Goal: Contribute content: Contribute content

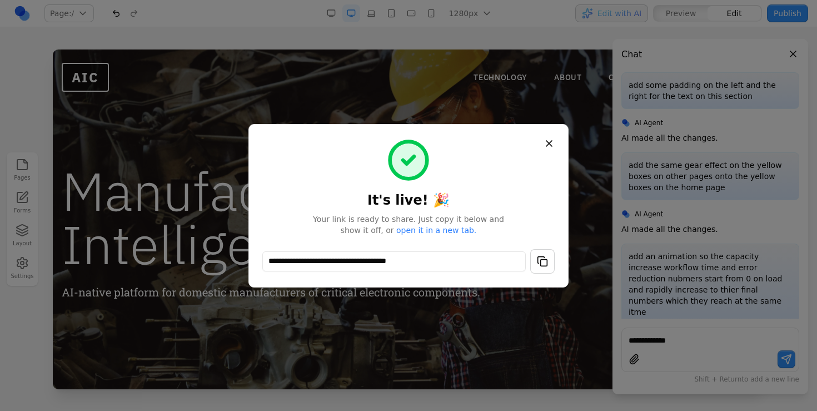
scroll to position [6975, 0]
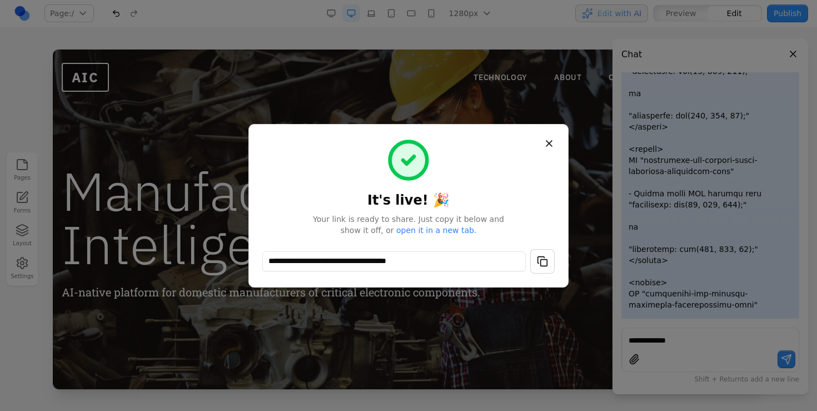
click at [547, 143] on button "Close" at bounding box center [549, 143] width 20 height 20
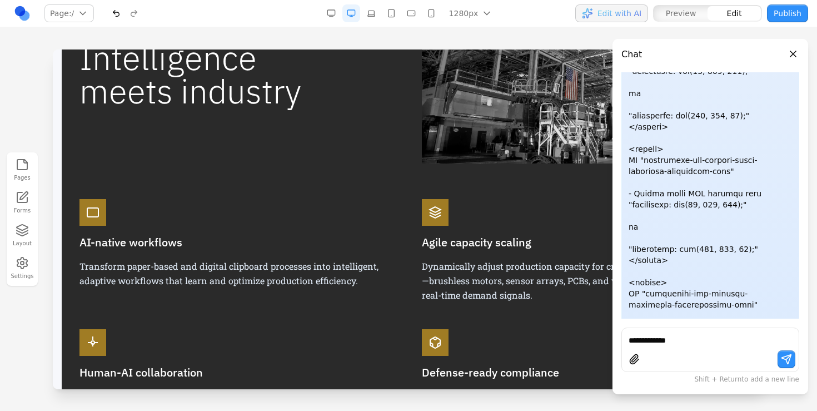
scroll to position [855, 0]
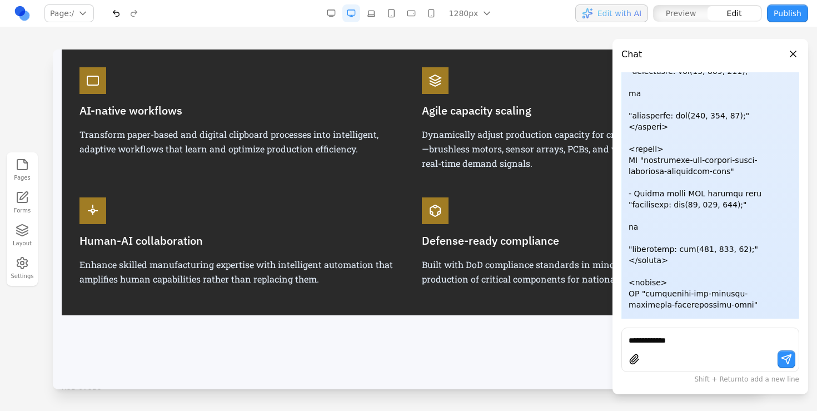
click at [796, 64] on div "Chat add some padding on the left and the right for the text on this section AI…" at bounding box center [710, 216] width 196 height 355
click at [794, 56] on button "Close panel" at bounding box center [793, 54] width 12 height 12
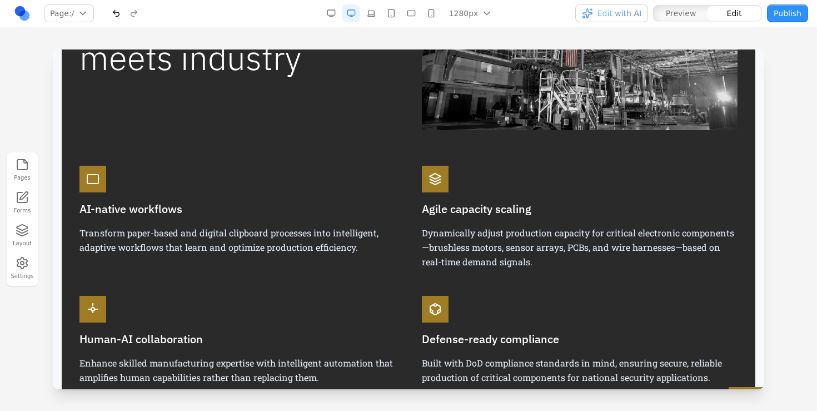
scroll to position [749, 0]
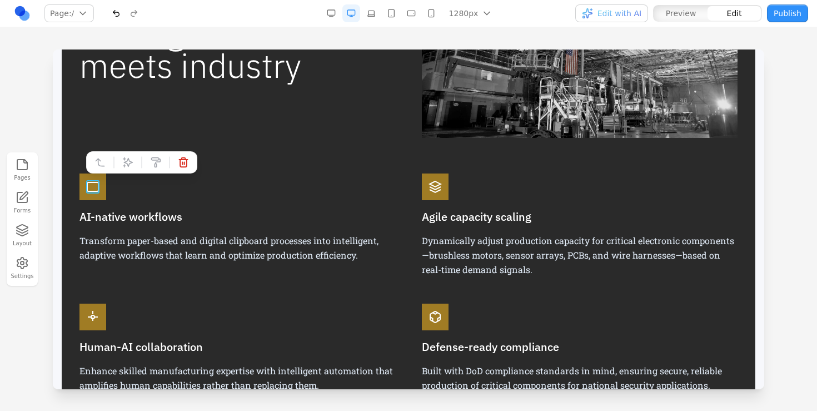
click at [89, 192] on icon at bounding box center [92, 186] width 13 height 13
click at [92, 192] on icon at bounding box center [92, 186] width 13 height 13
click at [93, 193] on icon at bounding box center [92, 186] width 13 height 13
click at [139, 193] on div "AI-native workflows Transform paper-based and digital clipboard processes into …" at bounding box center [237, 224] width 316 height 103
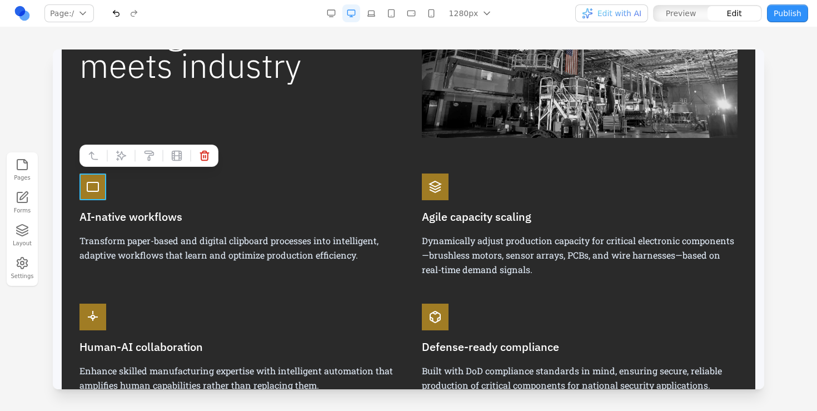
click at [99, 194] on div at bounding box center [92, 186] width 27 height 27
click at [114, 156] on button at bounding box center [121, 156] width 18 height 18
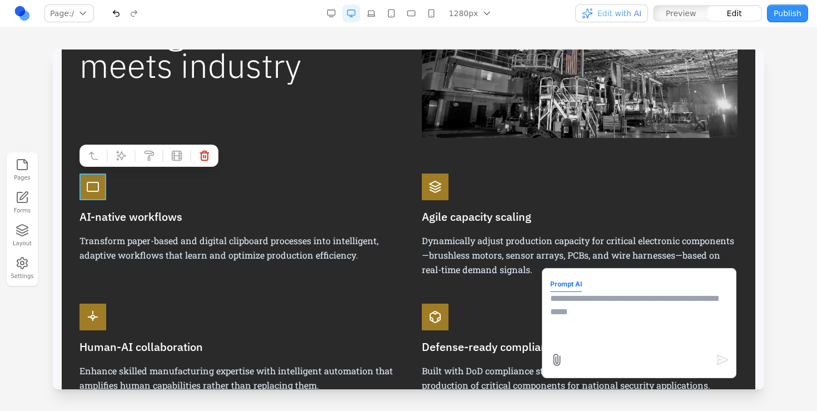
click at [608, 317] on textarea at bounding box center [639, 320] width 178 height 56
type textarea "**********"
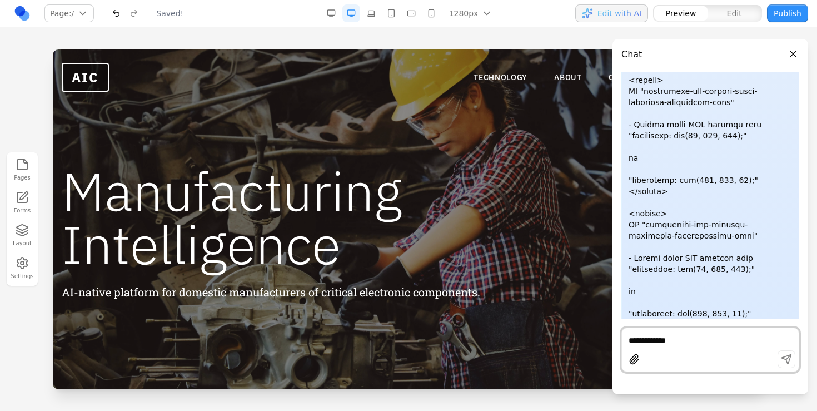
scroll to position [0, 0]
click at [787, 49] on button "Close panel" at bounding box center [793, 54] width 12 height 12
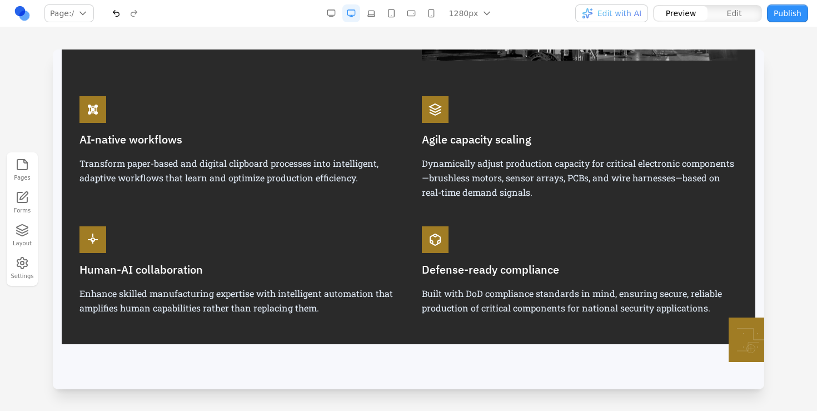
scroll to position [786, 0]
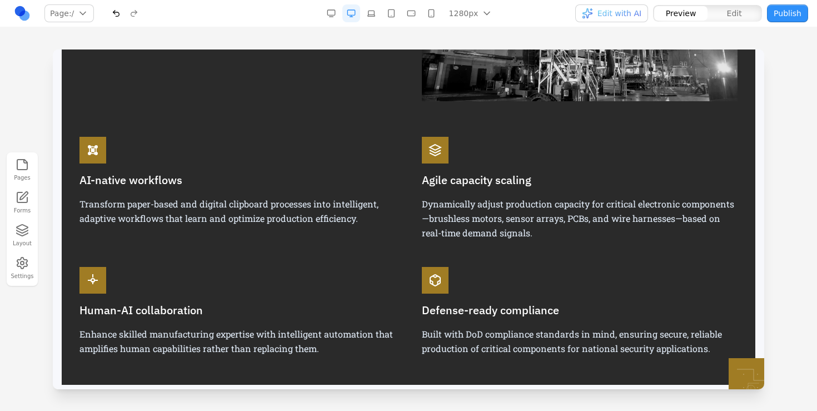
click at [93, 273] on icon at bounding box center [92, 279] width 13 height 13
click at [93, 283] on icon at bounding box center [93, 279] width 0 height 10
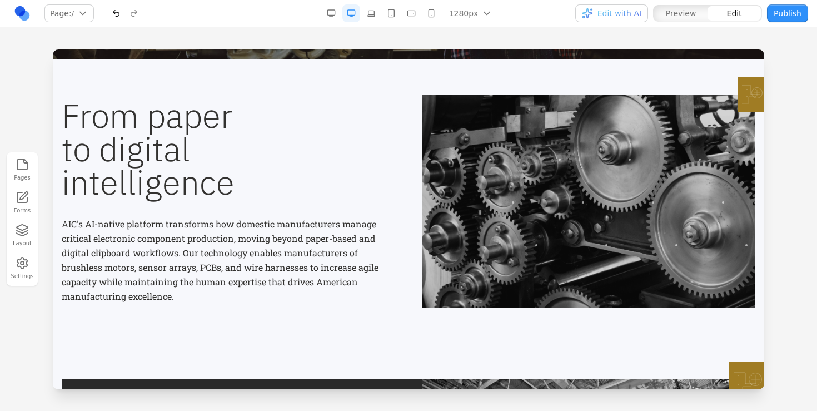
scroll to position [0, 0]
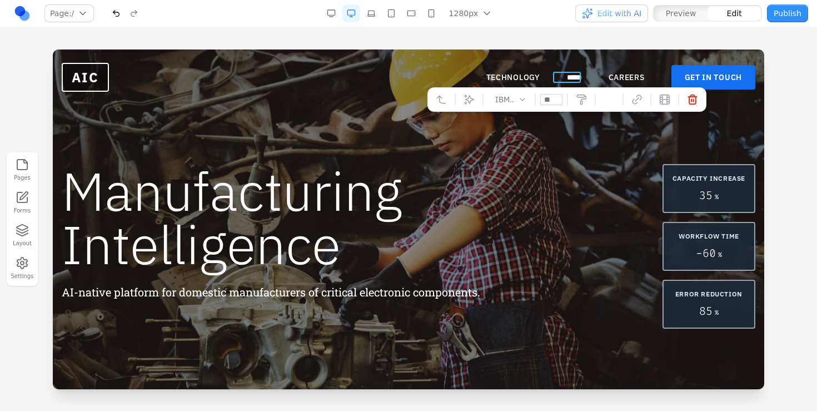
click at [577, 82] on link "*****" at bounding box center [574, 77] width 15 height 11
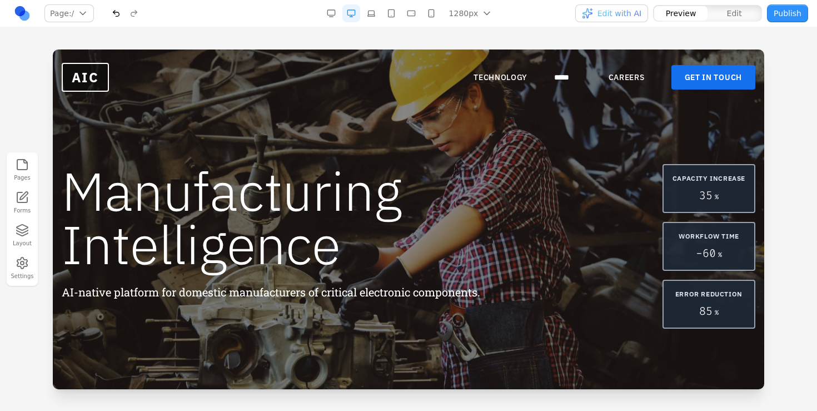
click at [577, 82] on link "*****" at bounding box center [568, 77] width 28 height 11
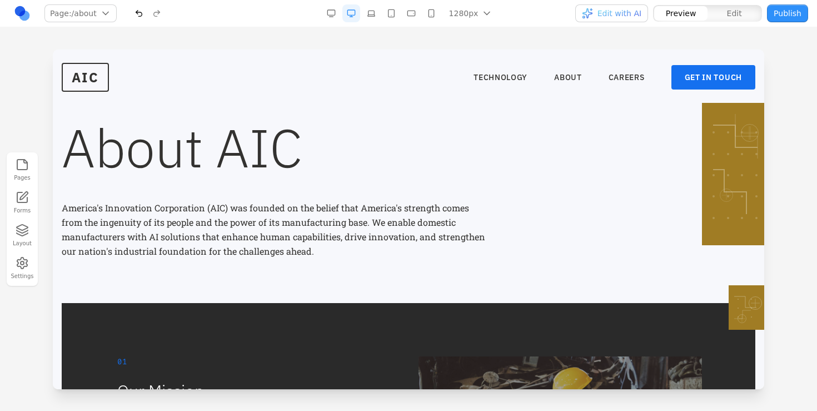
click at [632, 83] on nav "TECHNOLOGY ABOUT CAREERS GET IN TOUCH" at bounding box center [614, 77] width 282 height 24
click at [485, 67] on nav "TECHNOLOGY ABOUT CAREERS GET IN TOUCH" at bounding box center [614, 77] width 282 height 24
click at [485, 72] on link "TECHNOLOGY" at bounding box center [500, 77] width 54 height 11
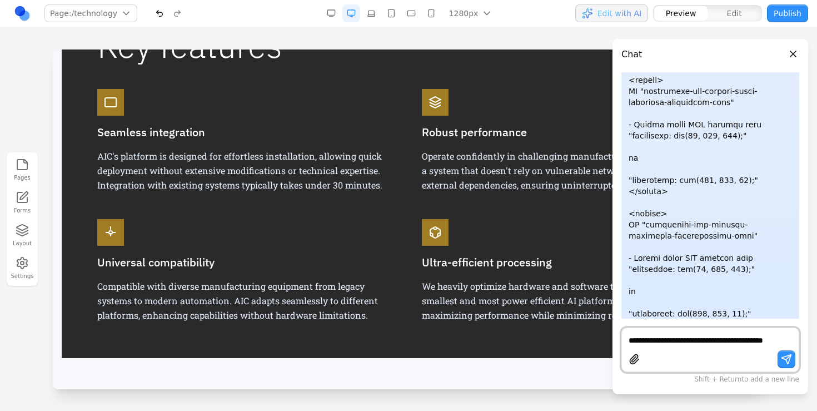
scroll to position [7055, 0]
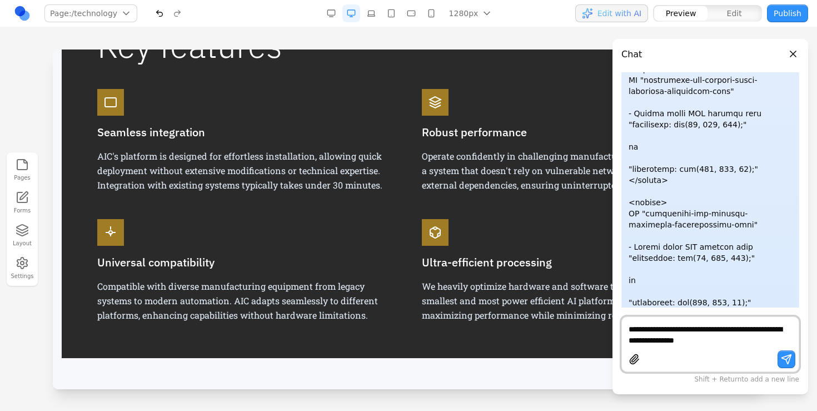
type textarea "**********"
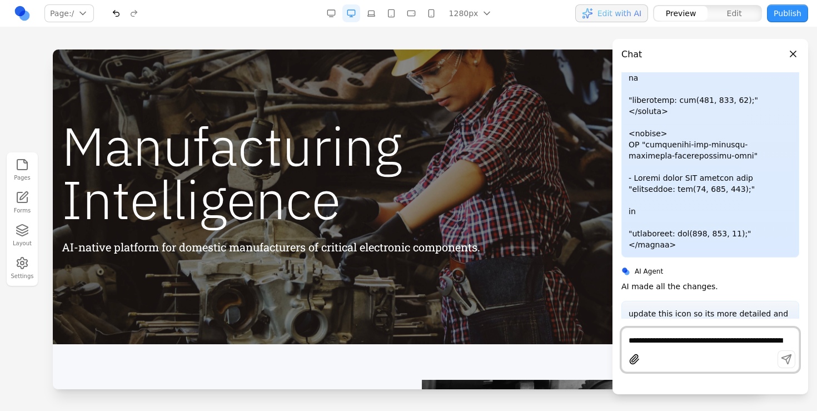
scroll to position [102, 0]
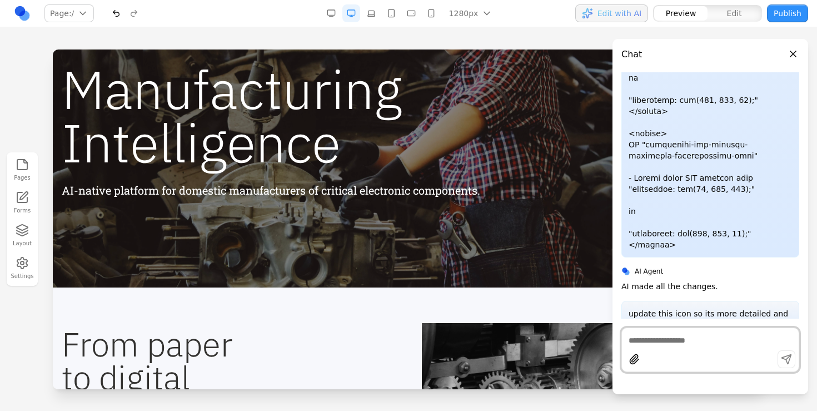
paste textarea "**********"
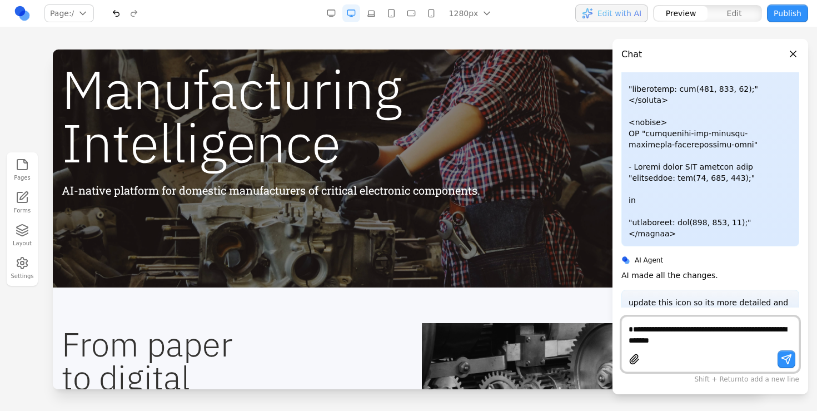
click at [633, 328] on textarea "**********" at bounding box center [709, 334] width 163 height 22
click at [740, 330] on textarea "**********" at bounding box center [709, 334] width 163 height 22
click at [707, 337] on textarea "**********" at bounding box center [709, 334] width 163 height 22
type textarea "**********"
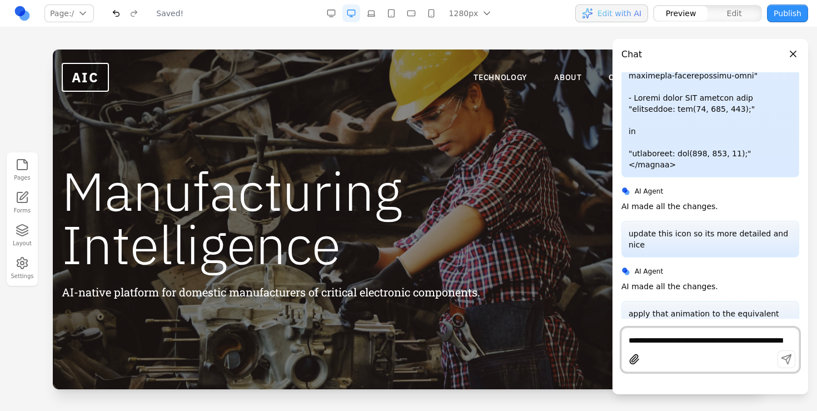
scroll to position [0, 0]
click at [790, 52] on button "Close panel" at bounding box center [793, 54] width 12 height 12
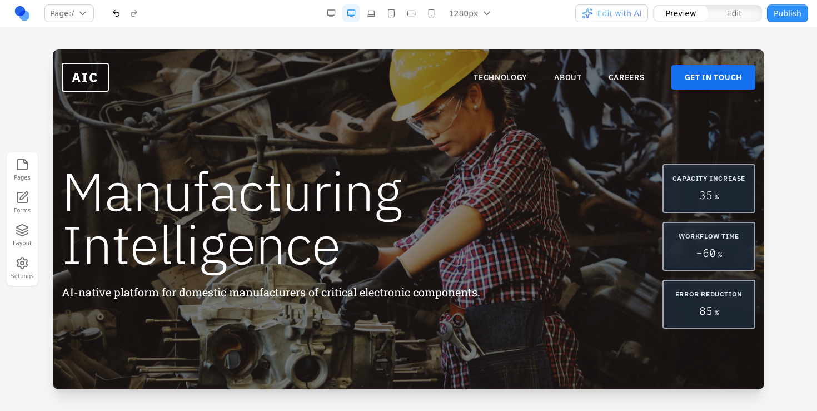
click at [787, 22] on nav "Page: / / /technology /about /careers /contact Manage pages 1280px 1536px 1280p…" at bounding box center [408, 13] width 817 height 27
click at [787, 18] on button "Publish" at bounding box center [787, 13] width 41 height 18
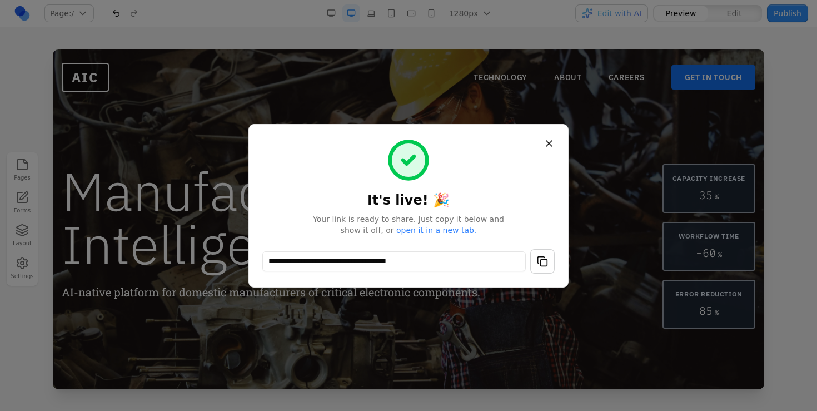
click at [542, 264] on button "button" at bounding box center [542, 261] width 24 height 24
click at [740, 263] on div at bounding box center [408, 205] width 817 height 411
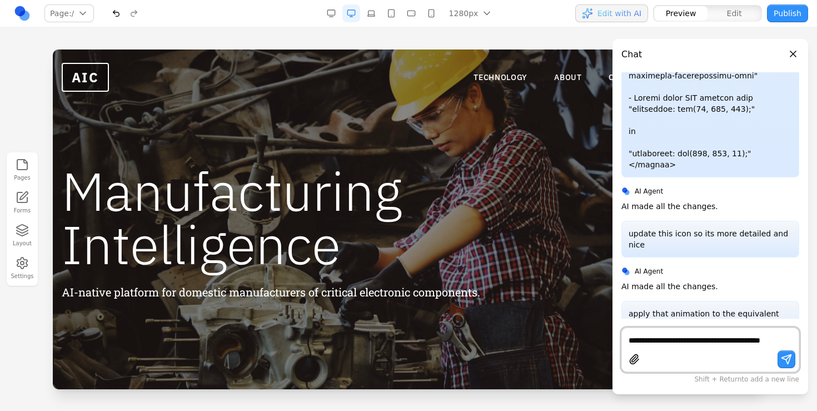
scroll to position [7215, 0]
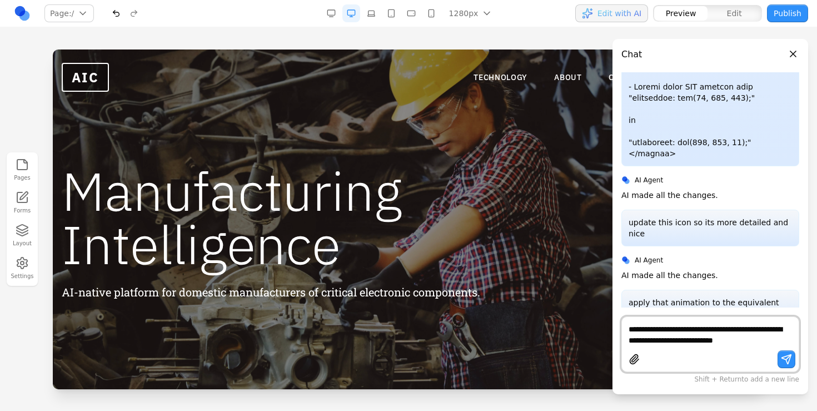
type textarea "**********"
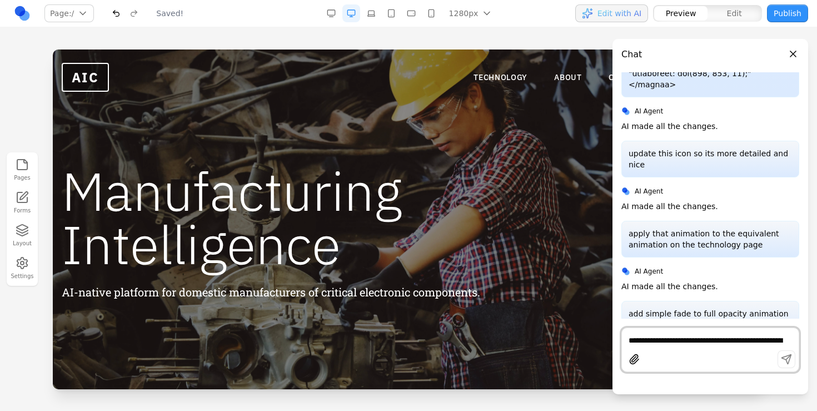
scroll to position [0, 0]
click at [790, 51] on button "Close panel" at bounding box center [793, 54] width 12 height 12
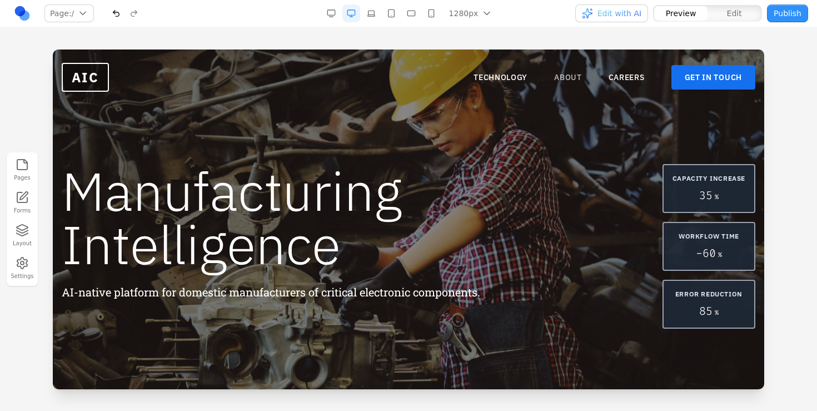
click at [573, 79] on link "ABOUT" at bounding box center [568, 77] width 28 height 11
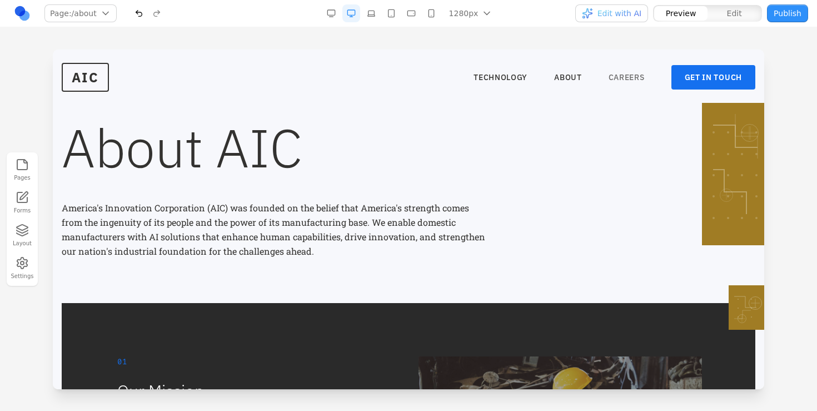
click at [611, 77] on link "CAREERS" at bounding box center [626, 77] width 36 height 11
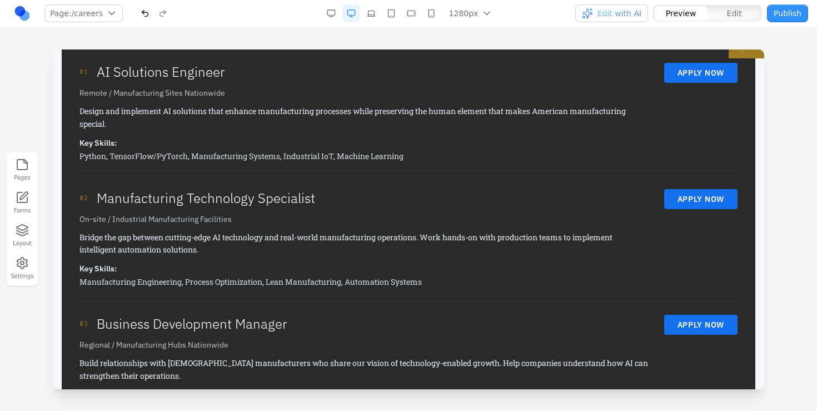
scroll to position [190, 0]
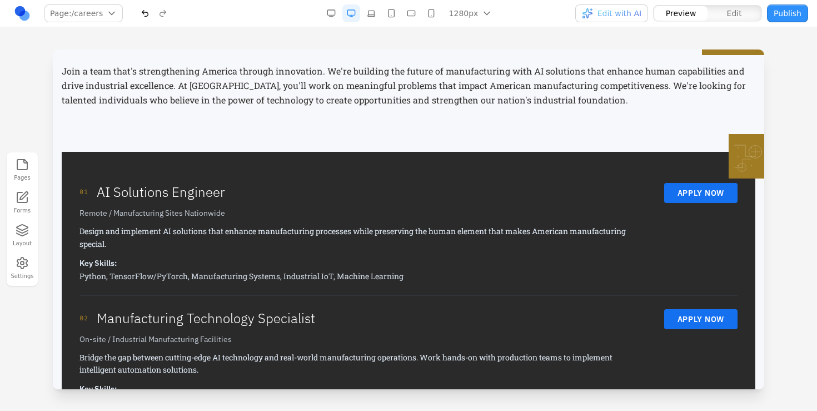
click at [463, 156] on div "01 AI Solutions Engineer Remote / Manufacturing Sites Nationwide Design and imp…" at bounding box center [408, 358] width 693 height 413
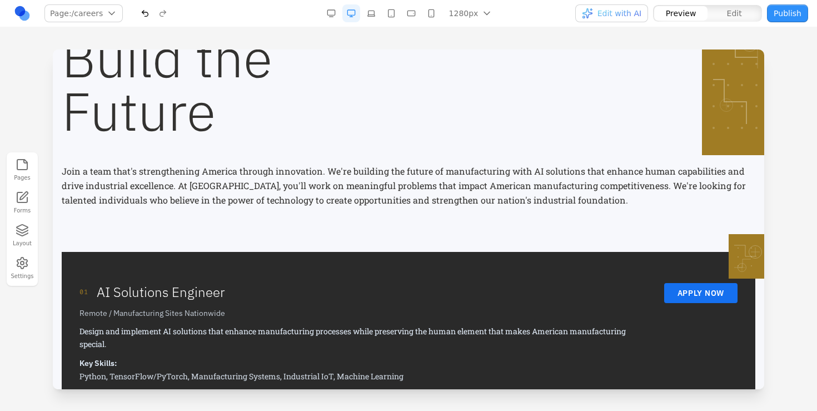
scroll to position [177, 0]
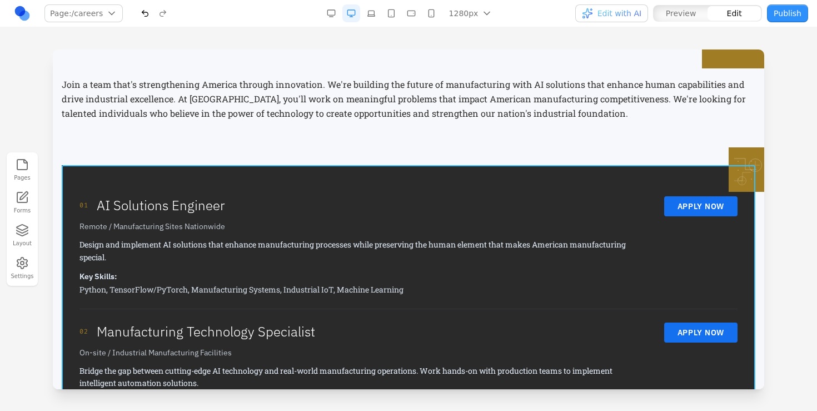
click at [382, 172] on div "01 AI Solutions Engineer Remote / Manufacturing Sites Nationwide Design and imp…" at bounding box center [408, 371] width 693 height 413
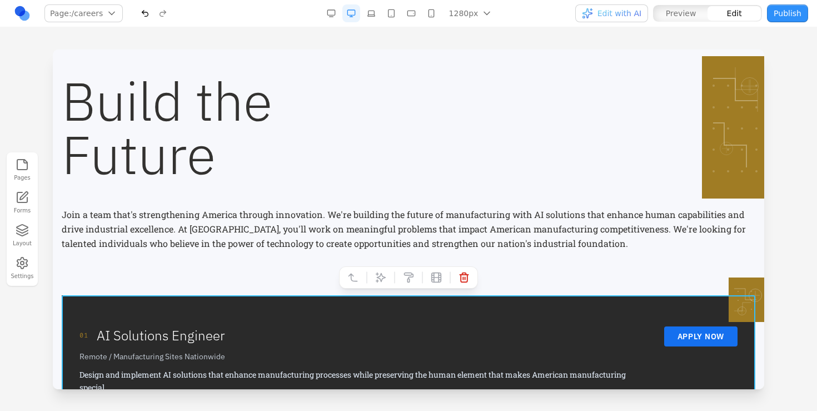
scroll to position [0, 0]
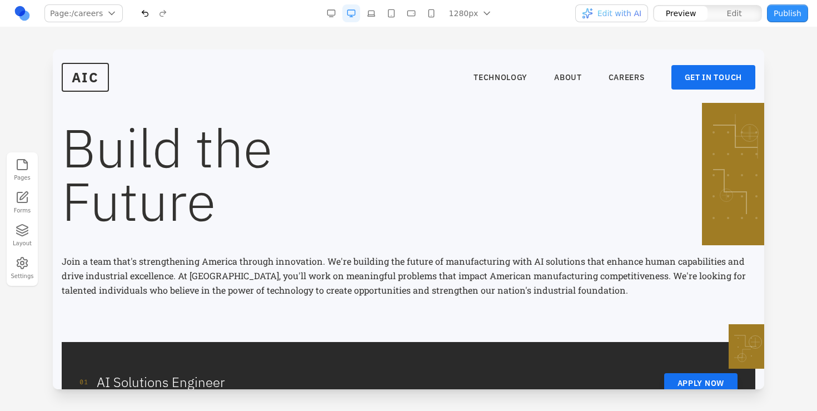
click at [694, 379] on button "APPLY NOW" at bounding box center [700, 383] width 73 height 20
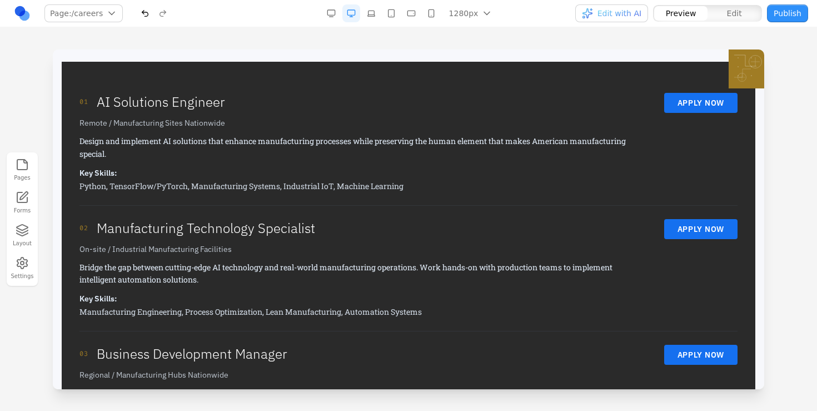
scroll to position [73, 0]
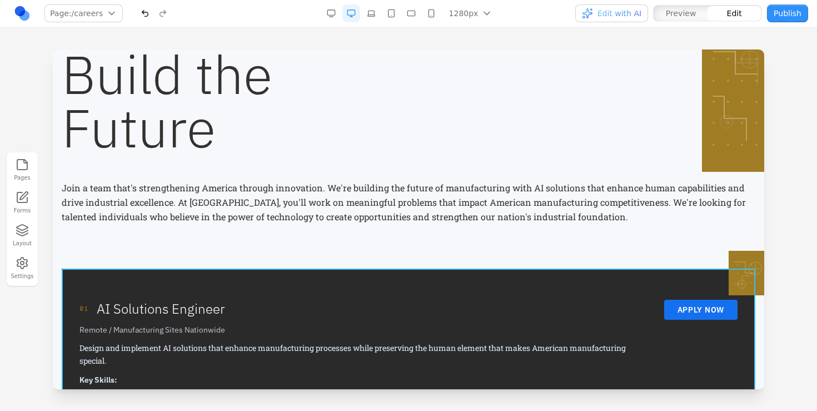
click at [379, 247] on icon at bounding box center [380, 250] width 11 height 11
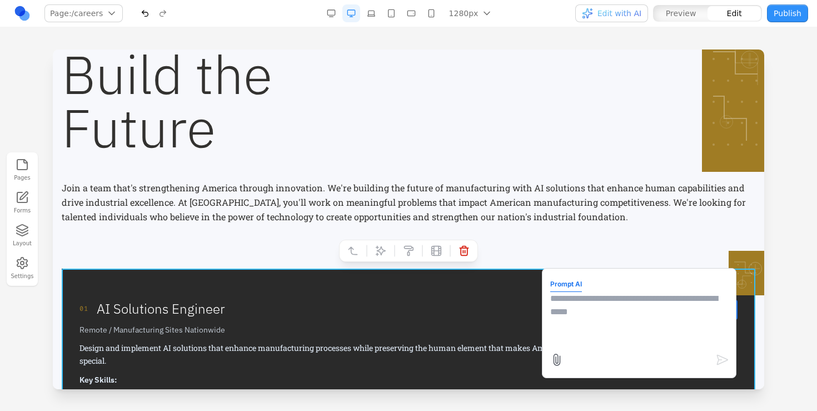
click at [607, 317] on textarea at bounding box center [639, 320] width 178 height 56
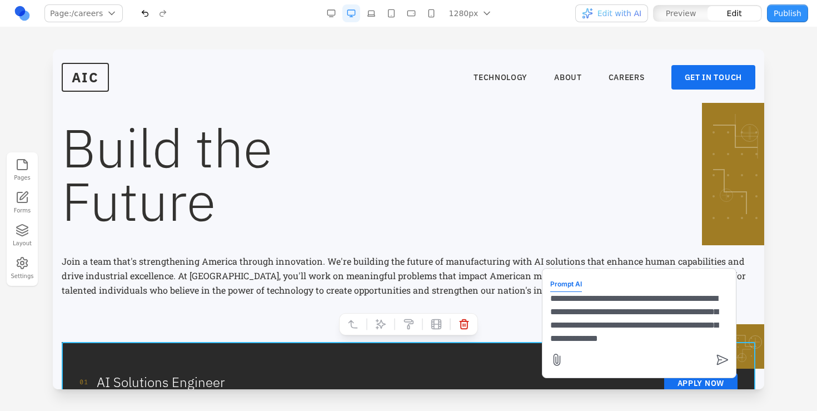
scroll to position [9, 0]
type textarea "**********"
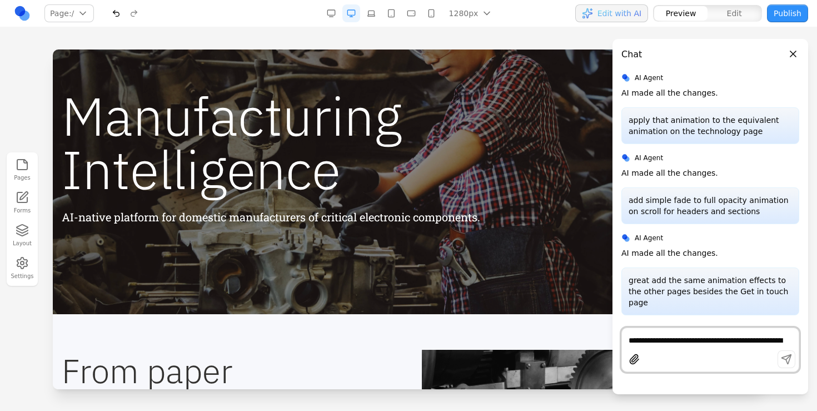
scroll to position [223, 0]
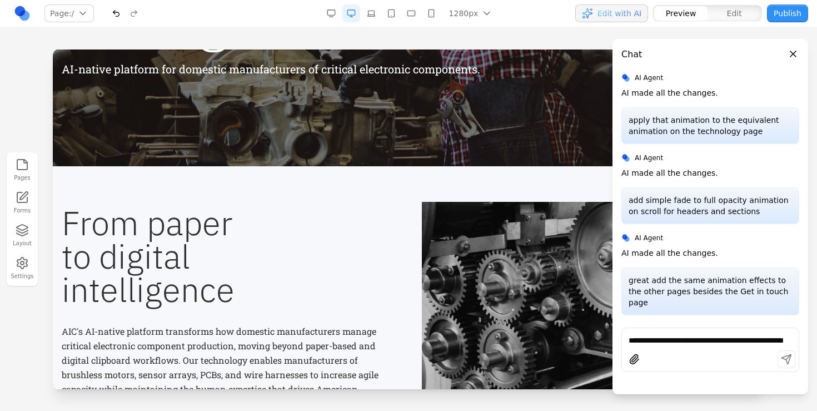
click at [791, 53] on button "Close panel" at bounding box center [793, 54] width 12 height 12
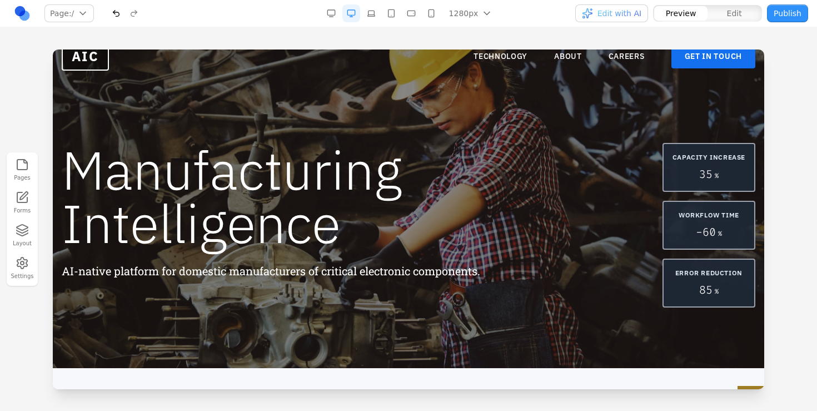
scroll to position [0, 0]
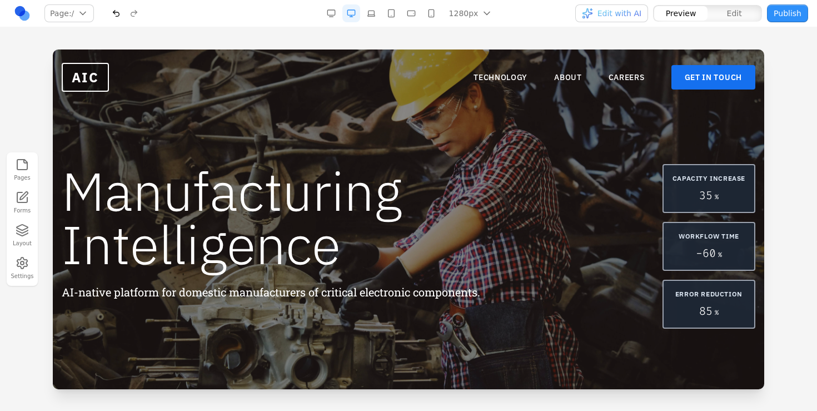
click at [546, 77] on nav "TECHNOLOGY ABOUT CAREERS GET IN TOUCH" at bounding box center [614, 77] width 282 height 24
click at [562, 79] on link "ABOUT" at bounding box center [568, 77] width 28 height 11
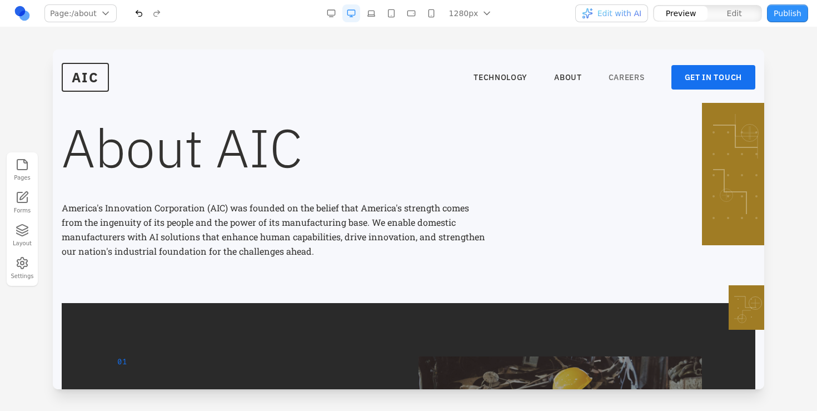
click at [622, 76] on link "CAREERS" at bounding box center [626, 77] width 36 height 11
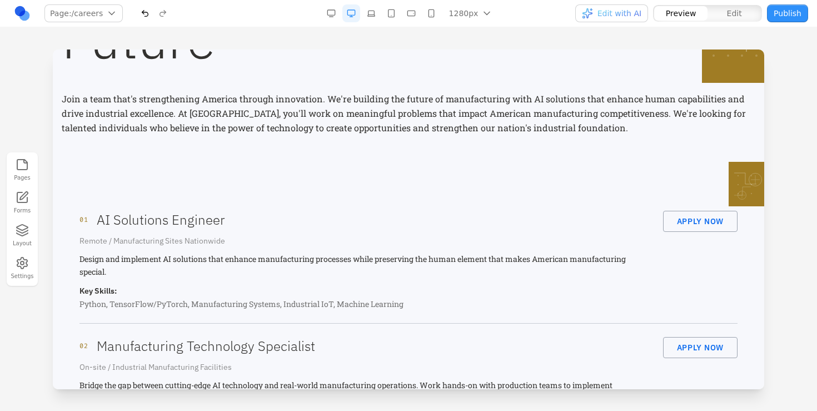
scroll to position [105, 0]
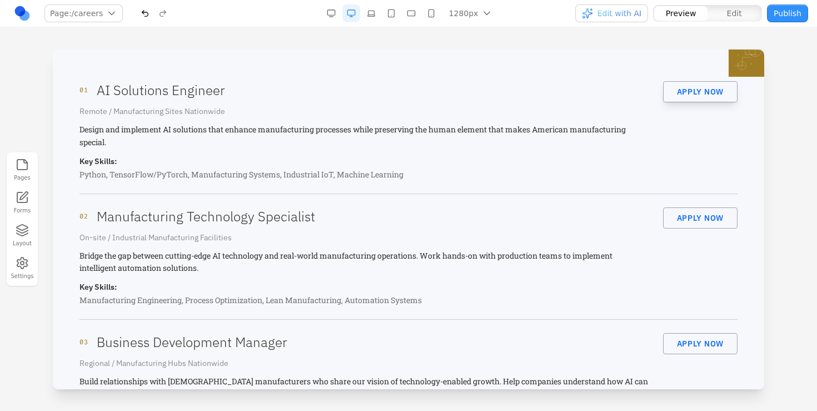
click at [693, 92] on button "APPLY NOW" at bounding box center [700, 91] width 74 height 21
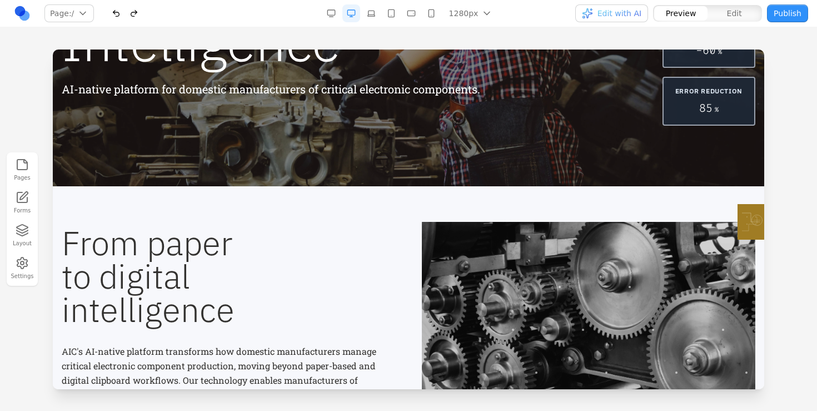
scroll to position [276, 0]
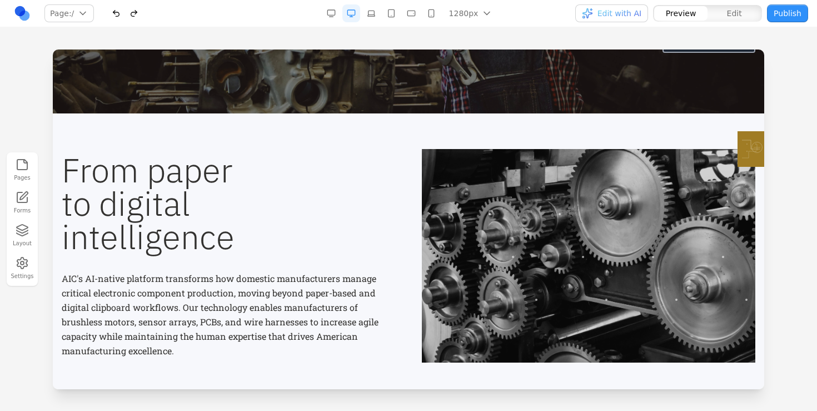
click at [557, 213] on div at bounding box center [588, 255] width 333 height 213
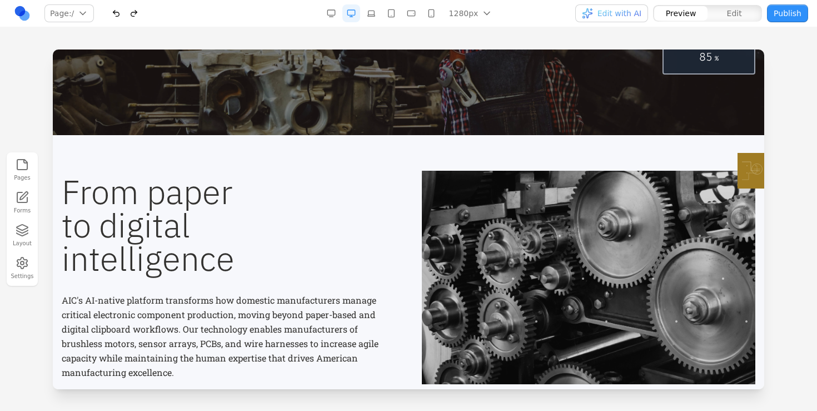
click at [469, 232] on div at bounding box center [588, 277] width 333 height 213
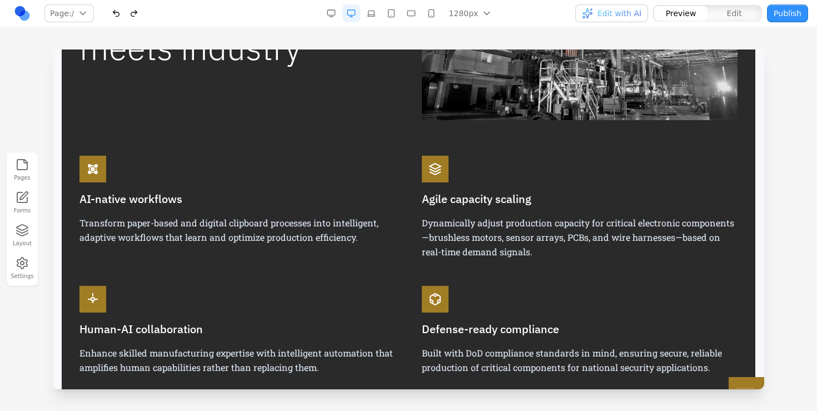
scroll to position [314, 0]
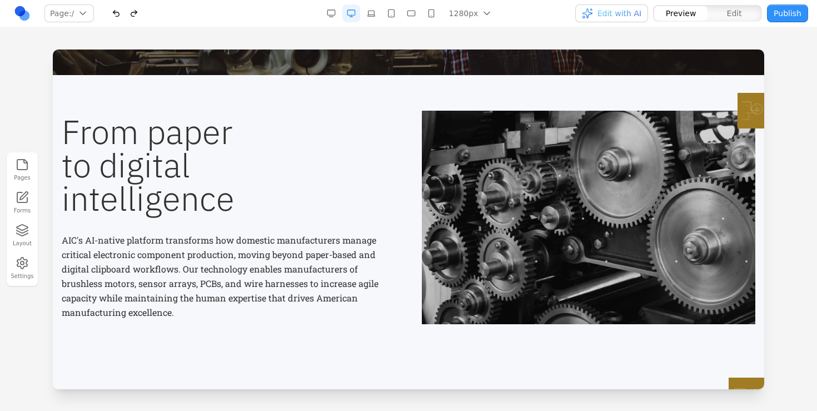
click at [469, 232] on div at bounding box center [588, 217] width 333 height 213
click at [714, 209] on div at bounding box center [588, 217] width 333 height 213
click at [643, 209] on div at bounding box center [588, 217] width 333 height 213
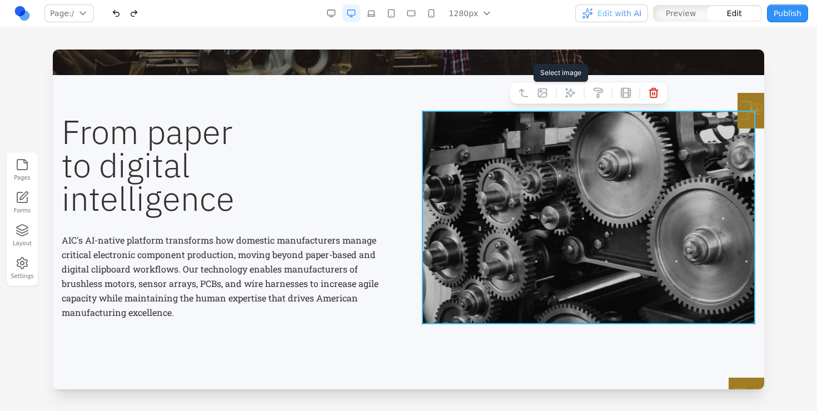
click at [542, 86] on button at bounding box center [542, 93] width 18 height 18
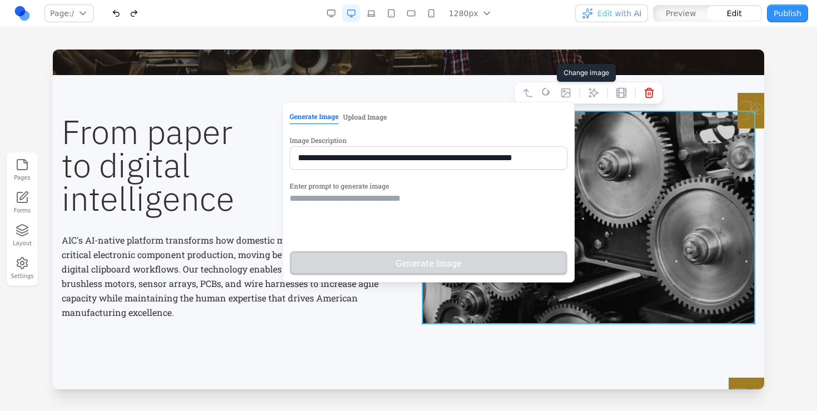
click at [349, 113] on button "Upload Image" at bounding box center [365, 116] width 44 height 14
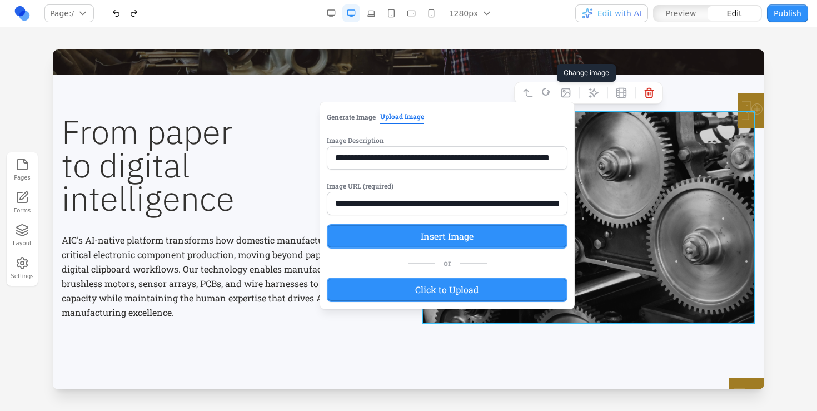
click at [388, 289] on label "Click to Upload" at bounding box center [447, 289] width 241 height 24
click at [53, 49] on input "Click to Upload" at bounding box center [53, 49] width 0 height 0
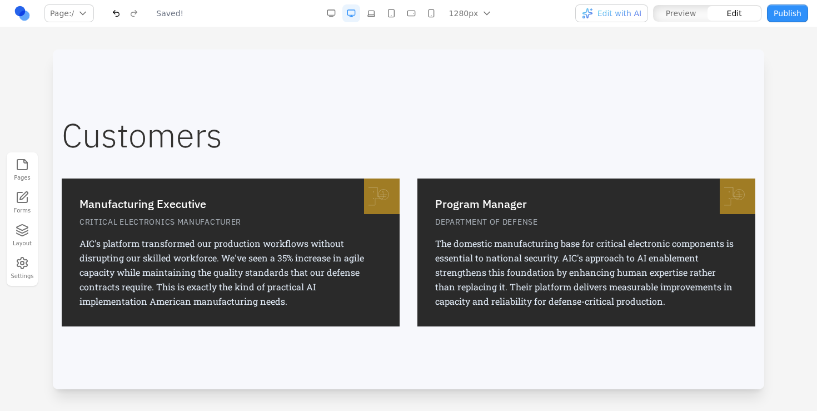
scroll to position [1278, 0]
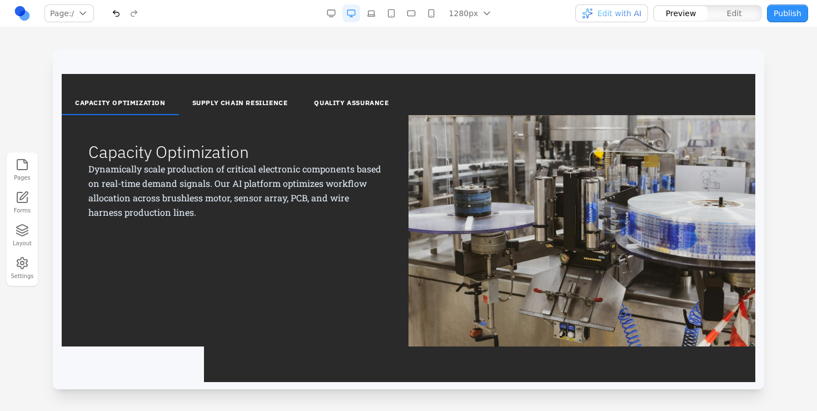
click at [276, 106] on button "SUPPLY CHAIN RESILIENCE" at bounding box center [240, 103] width 122 height 23
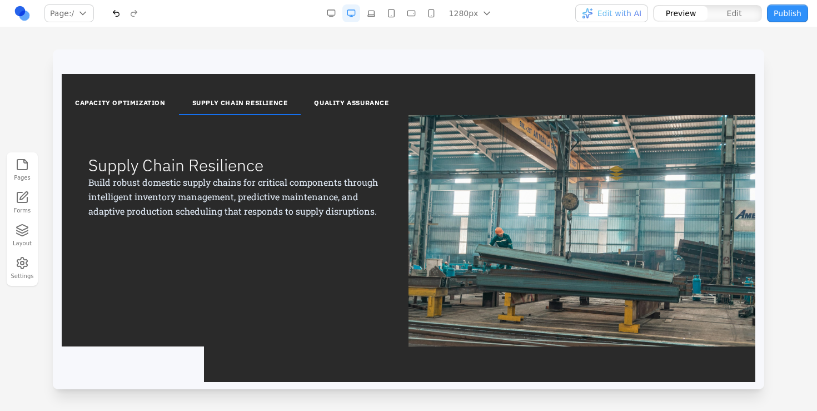
click at [313, 106] on button "QUALITY ASSURANCE" at bounding box center [351, 103] width 101 height 23
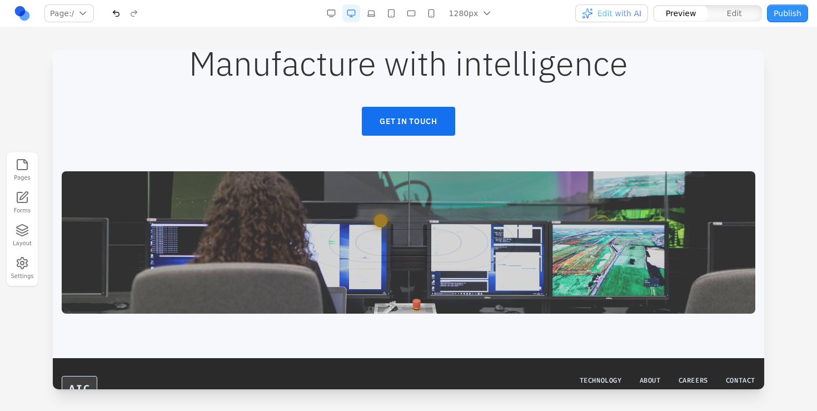
scroll to position [2047, 0]
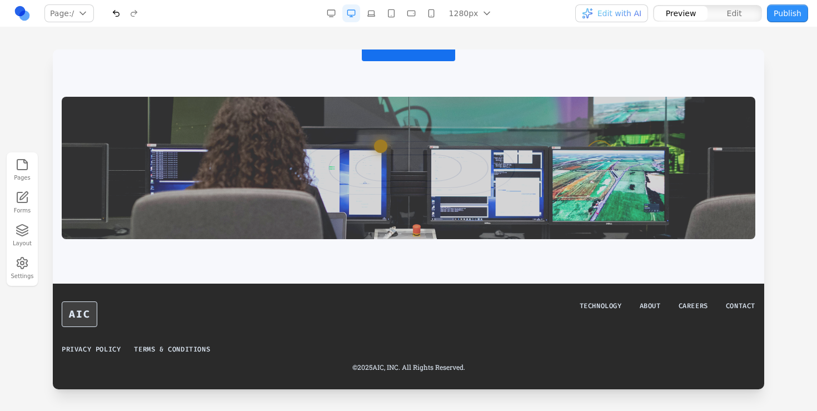
click at [338, 168] on div at bounding box center [408, 168] width 693 height 142
click at [338, 169] on div at bounding box center [408, 168] width 693 height 142
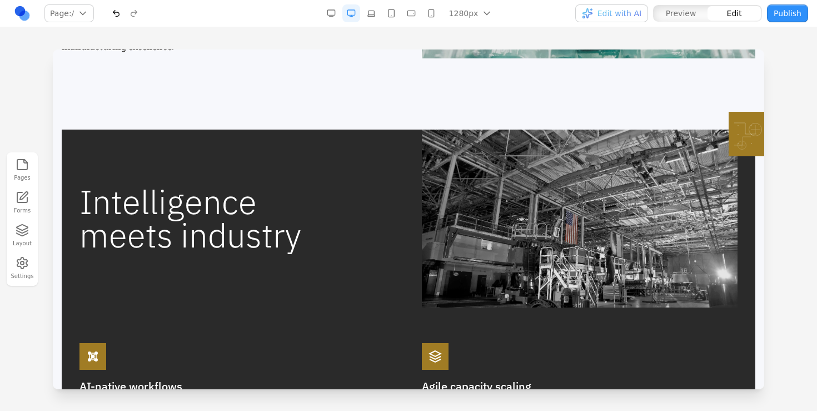
scroll to position [0, 0]
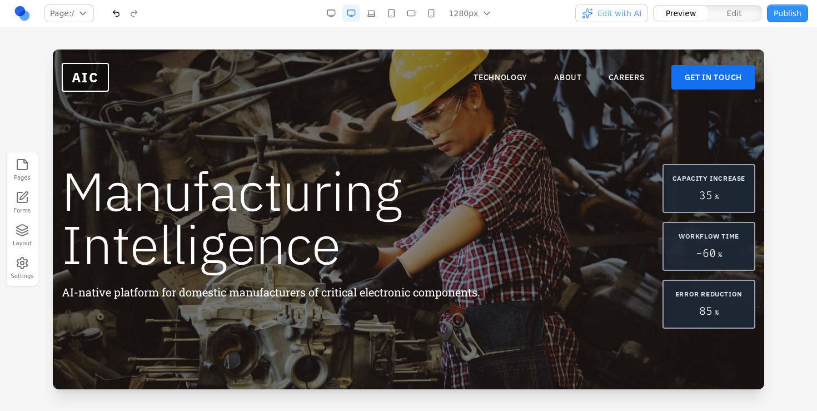
click at [558, 85] on nav "TECHNOLOGY ABOUT CAREERS GET IN TOUCH" at bounding box center [614, 77] width 282 height 24
click at [560, 79] on link "ABOUT" at bounding box center [568, 77] width 28 height 11
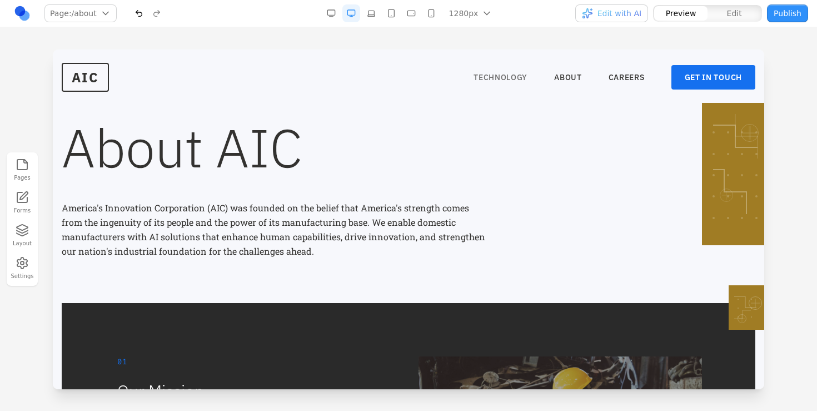
click at [483, 76] on link "TECHNOLOGY" at bounding box center [500, 77] width 54 height 11
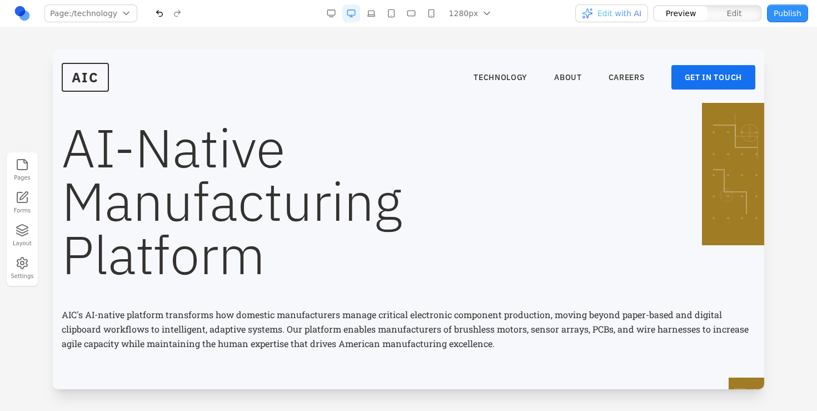
click at [77, 59] on header "AIC TECHNOLOGY ABOUT CAREERS GET IN TOUCH TECHNOLOGY ABOUT CAREERS GET IN TOUCH" at bounding box center [408, 77] width 711 height 56
click at [77, 68] on span "AIC" at bounding box center [85, 77] width 47 height 29
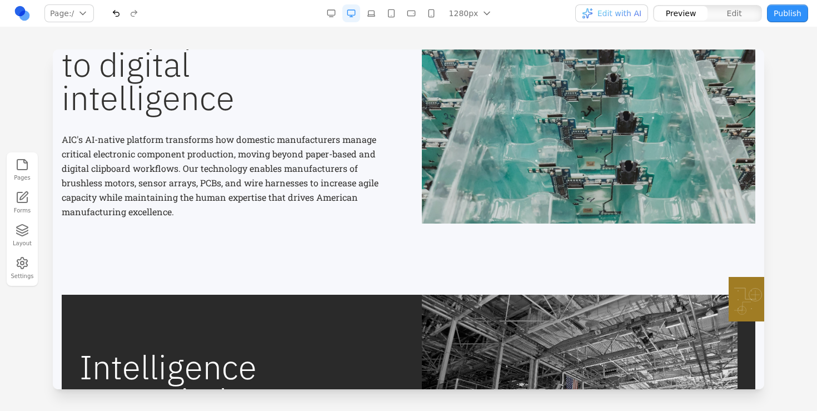
scroll to position [360, 0]
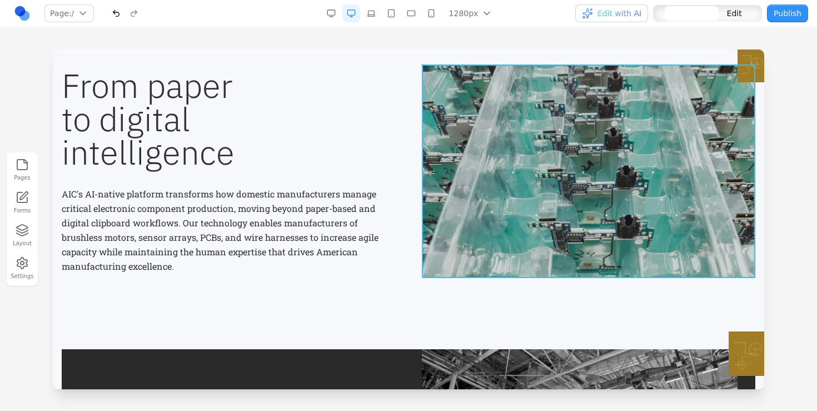
click at [508, 237] on div at bounding box center [588, 170] width 333 height 213
click at [543, 297] on icon at bounding box center [542, 293] width 11 height 11
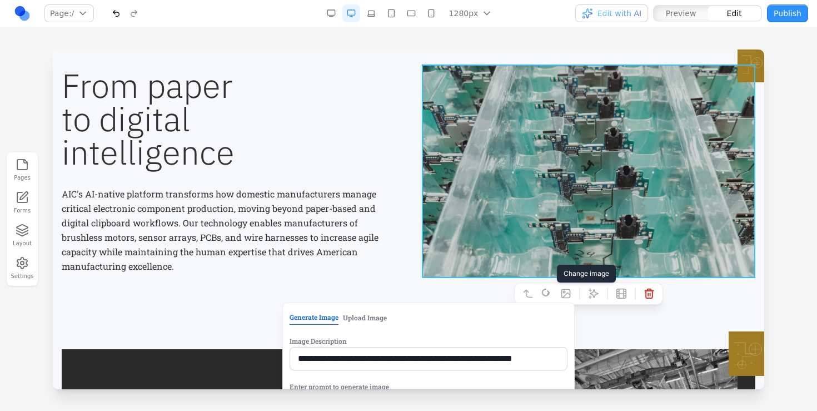
click at [343, 323] on button "Upload Image" at bounding box center [365, 317] width 44 height 14
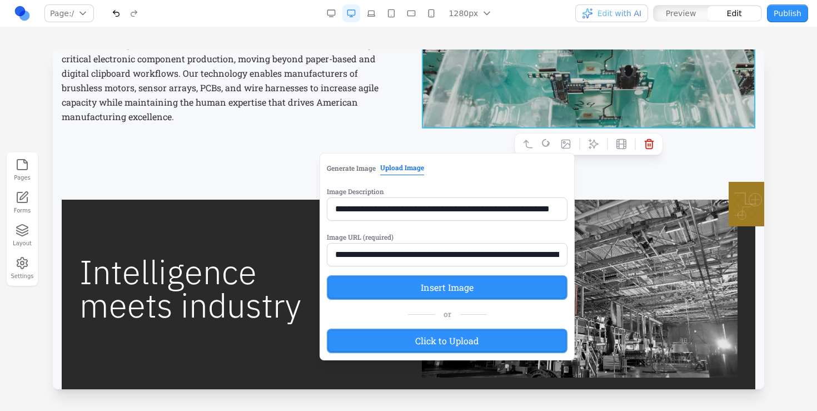
scroll to position [528, 0]
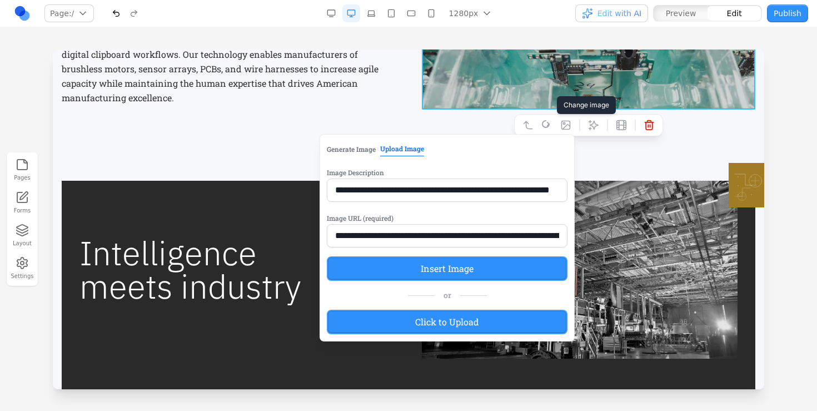
click at [438, 326] on label "Click to Upload" at bounding box center [447, 321] width 241 height 24
click at [53, 49] on input "Click to Upload" at bounding box center [53, 49] width 0 height 0
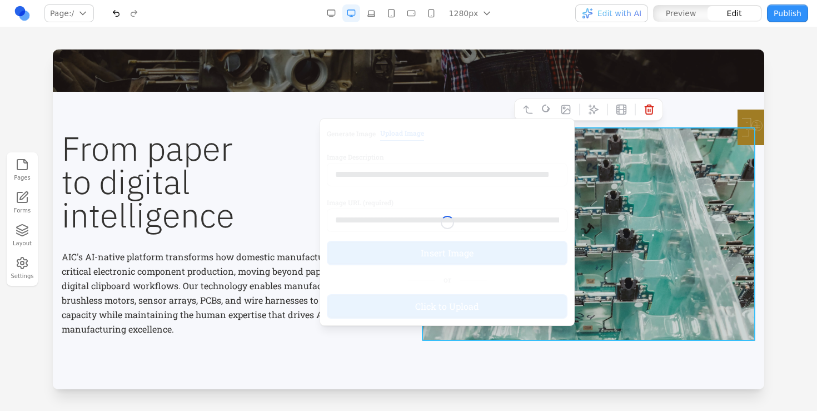
scroll to position [248, 0]
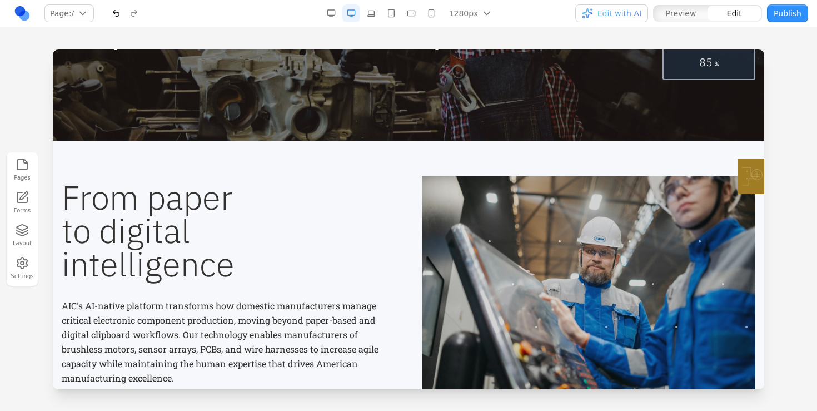
click at [808, 271] on div at bounding box center [408, 229] width 817 height 361
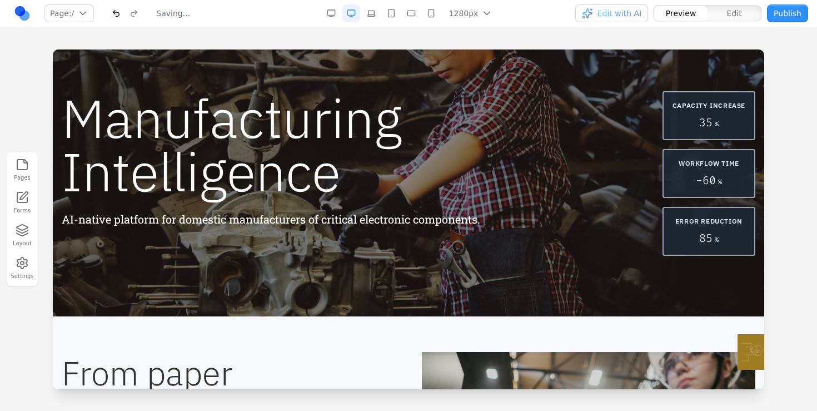
scroll to position [0, 0]
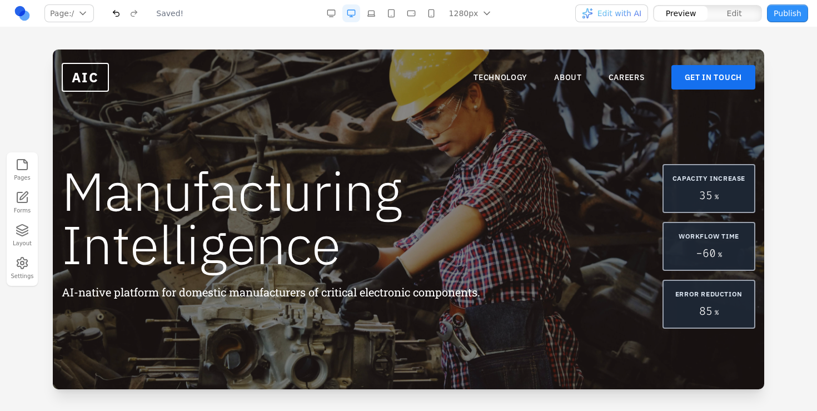
click at [563, 86] on nav "TECHNOLOGY ABOUT CAREERS GET IN TOUCH" at bounding box center [614, 77] width 282 height 24
click at [563, 82] on link "ABOUT" at bounding box center [568, 77] width 28 height 11
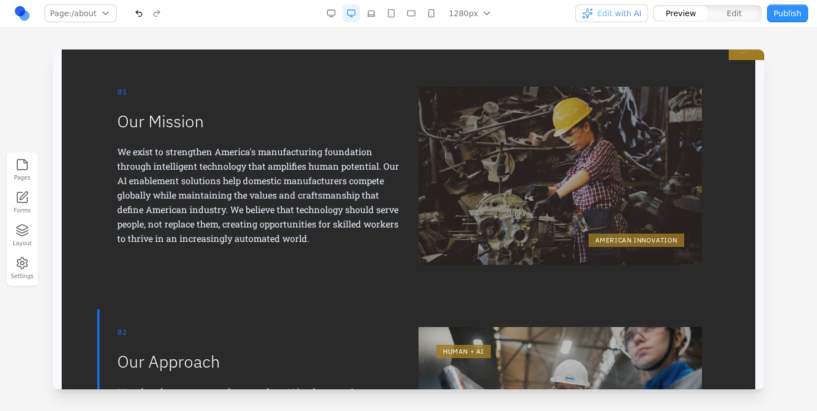
scroll to position [267, 0]
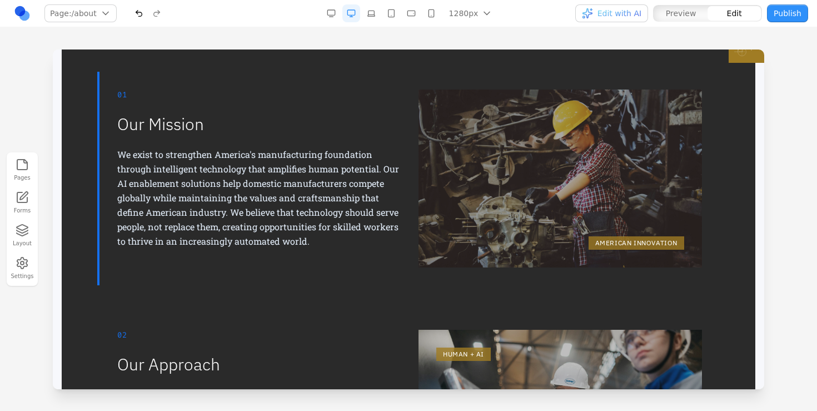
click at [542, 202] on div "AMERICAN INNOVATION" at bounding box center [559, 178] width 283 height 178
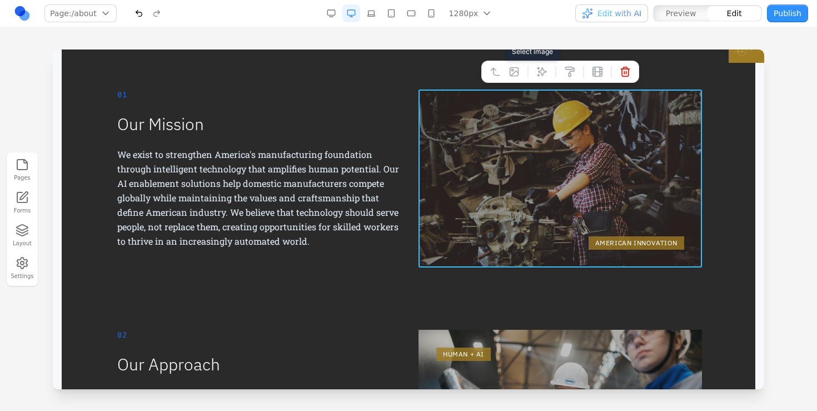
click at [520, 72] on button at bounding box center [514, 72] width 18 height 18
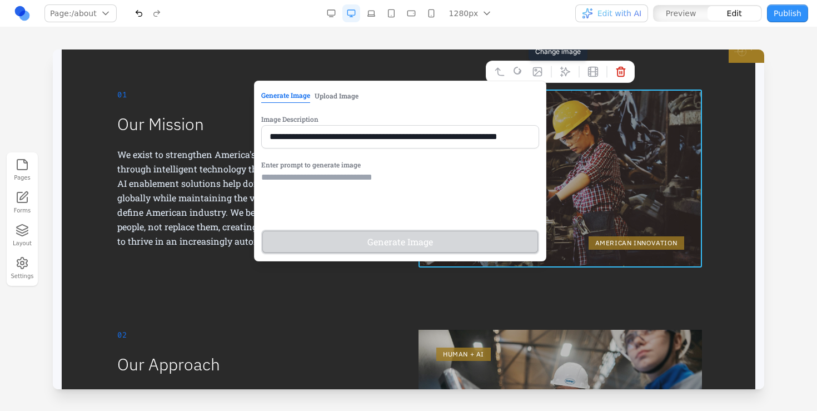
click at [339, 92] on button "Upload Image" at bounding box center [336, 95] width 44 height 14
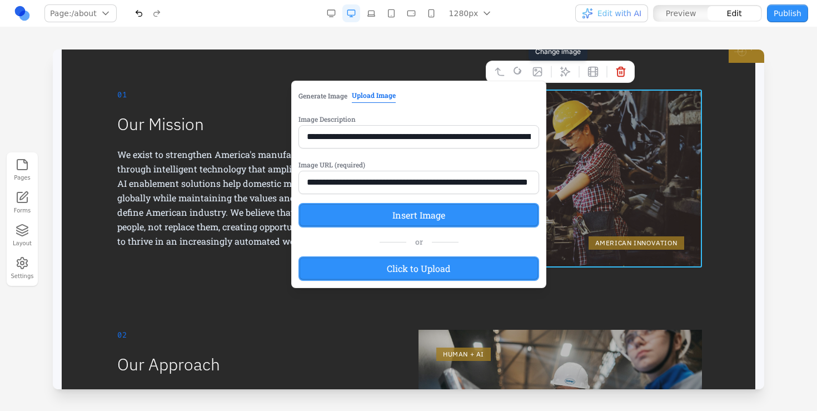
click at [366, 277] on label "Click to Upload" at bounding box center [418, 268] width 241 height 24
click at [53, 49] on input "Click to Upload" at bounding box center [53, 49] width 0 height 0
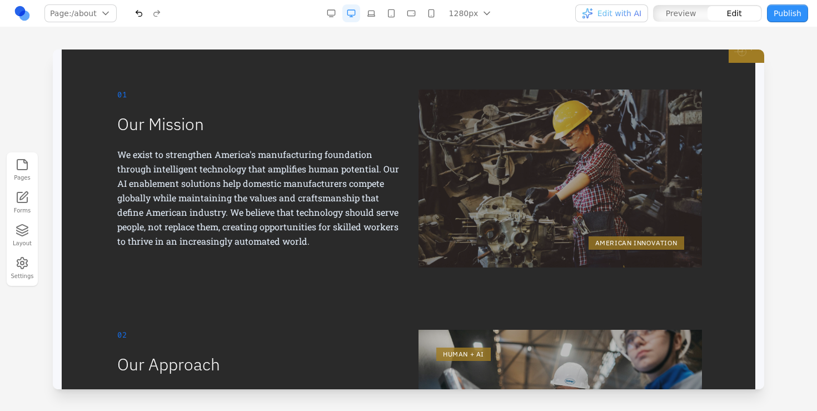
click at [556, 287] on div "01 Our Mission We exist to strengthen America's manufacturing foundation throug…" at bounding box center [408, 418] width 693 height 765
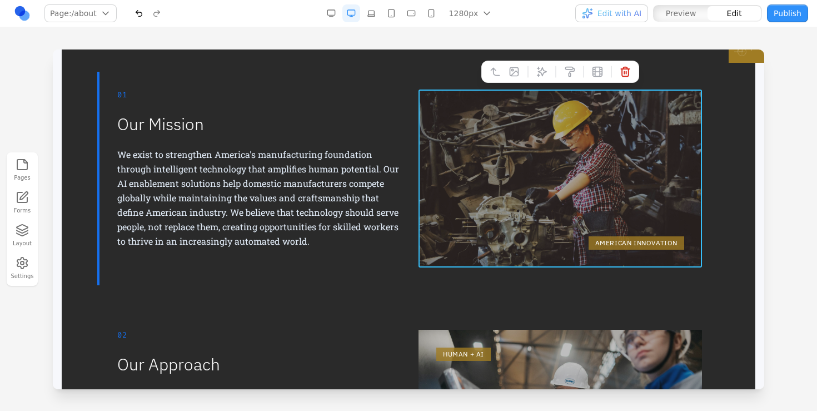
click at [549, 231] on div "AMERICAN INNOVATION" at bounding box center [559, 178] width 283 height 178
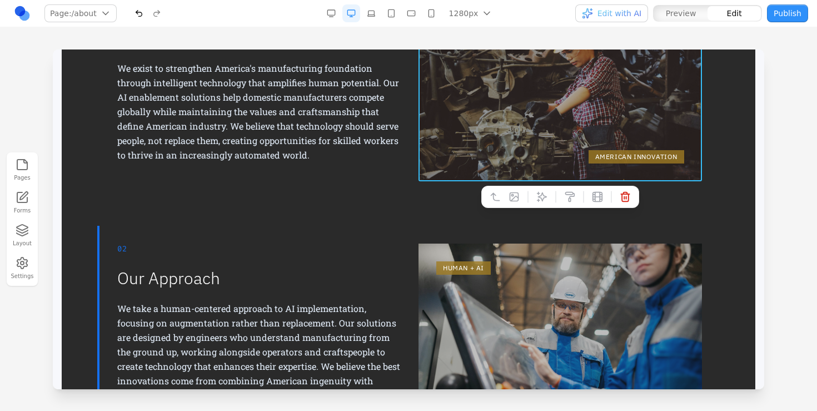
scroll to position [354, 0]
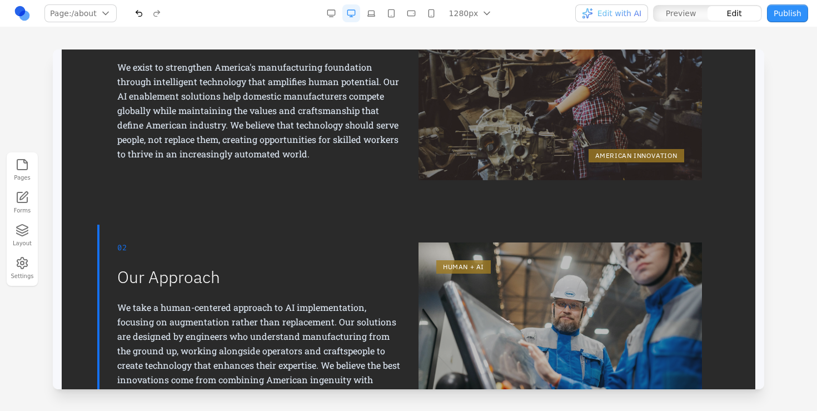
click at [488, 315] on div "HUMAN + AI" at bounding box center [559, 331] width 283 height 178
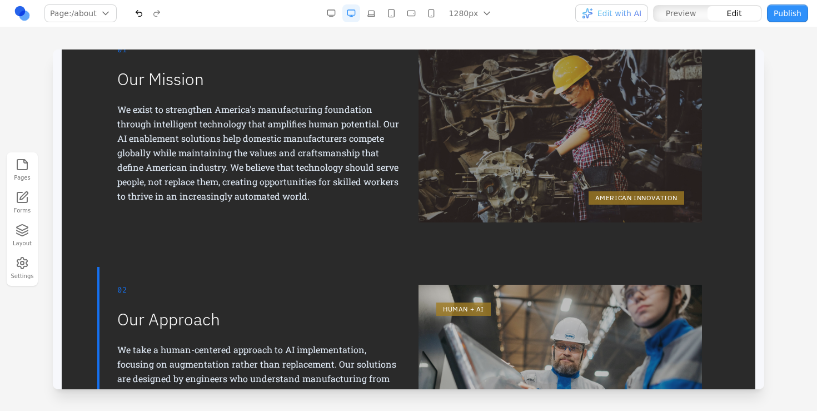
scroll to position [234, 0]
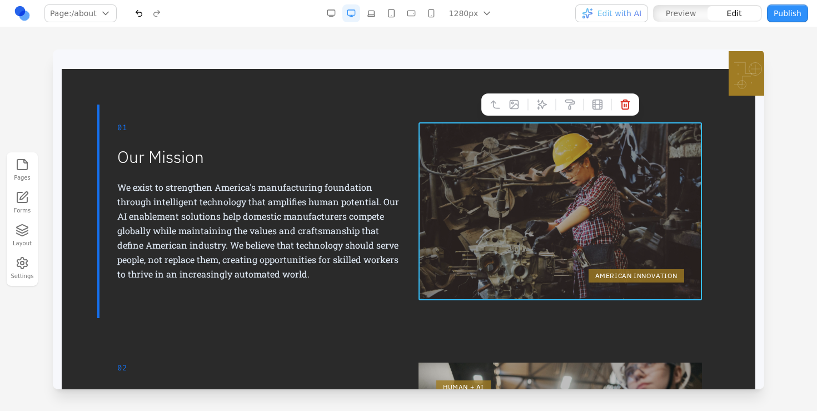
click at [534, 234] on div "AMERICAN INNOVATION" at bounding box center [559, 211] width 283 height 178
click at [512, 104] on icon at bounding box center [514, 105] width 8 height 8
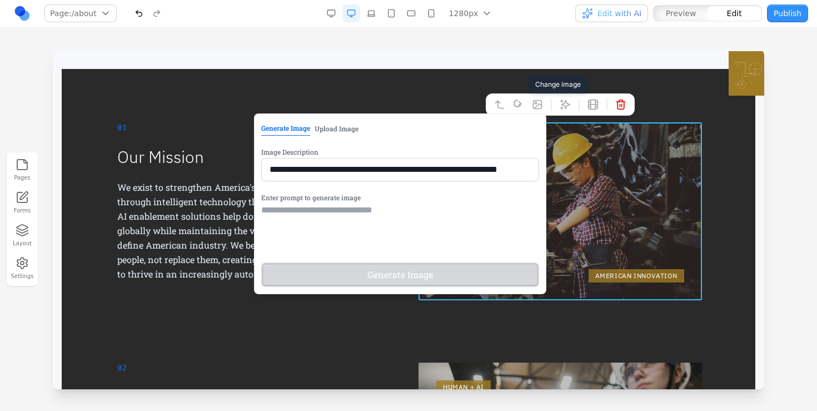
click at [314, 124] on button "Upload Image" at bounding box center [336, 128] width 44 height 14
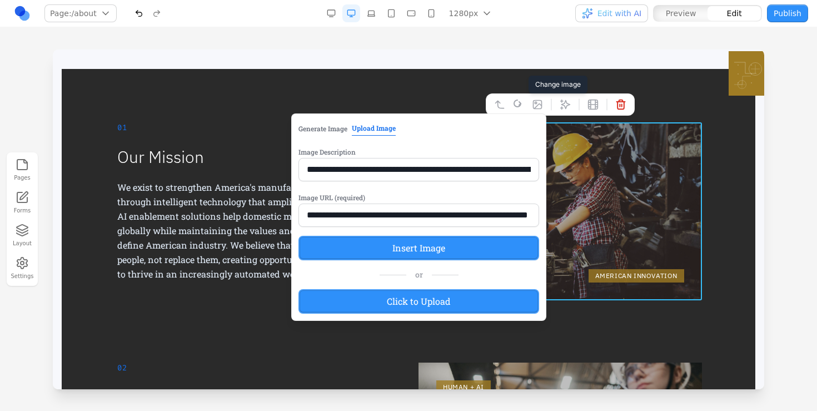
click at [330, 288] on div "**********" at bounding box center [418, 216] width 255 height 207
click at [328, 296] on label "Click to Upload" at bounding box center [418, 301] width 241 height 24
click at [53, 49] on input "Click to Upload" at bounding box center [53, 49] width 0 height 0
click at [387, 294] on label "Click to Upload" at bounding box center [418, 301] width 241 height 24
click at [53, 49] on input "Click to Upload" at bounding box center [53, 49] width 0 height 0
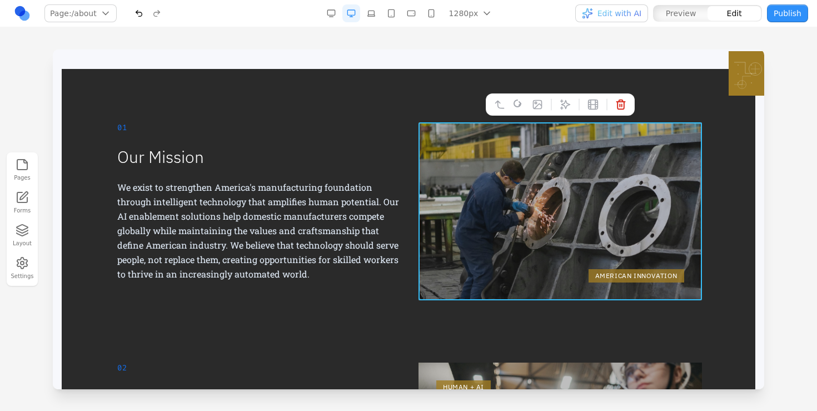
click at [770, 264] on div at bounding box center [408, 229] width 817 height 361
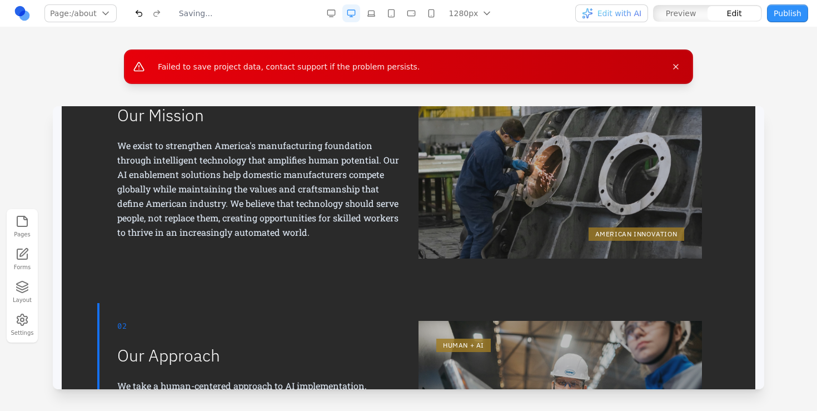
scroll to position [318, 0]
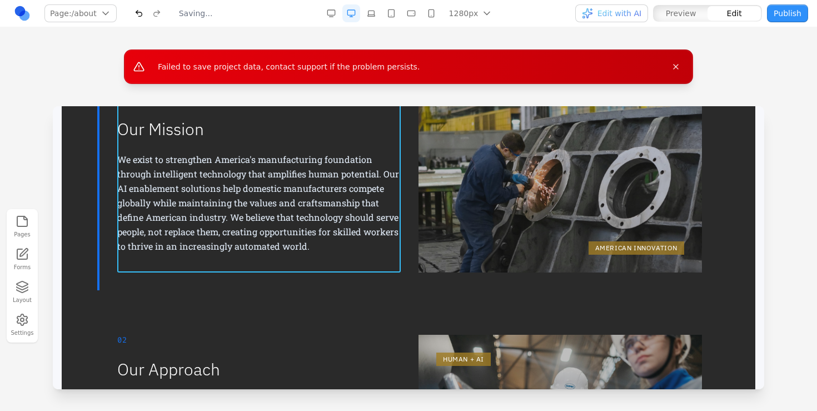
click at [371, 267] on div "01 Our Mission We exist to strengthen America's manufacturing foundation throug…" at bounding box center [258, 183] width 283 height 178
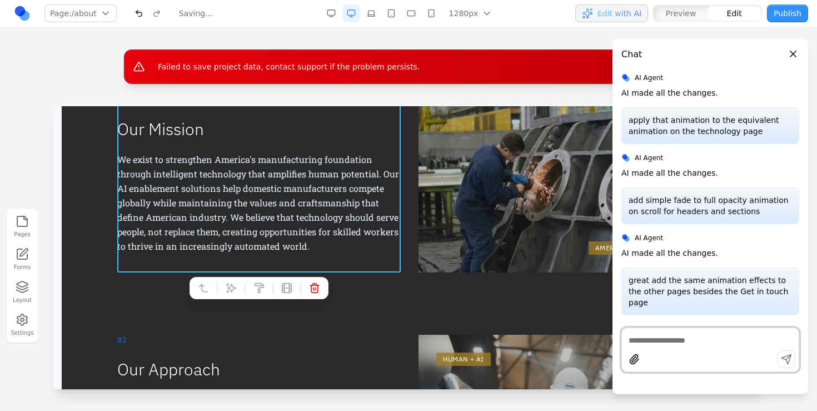
click at [688, 337] on textarea at bounding box center [709, 339] width 163 height 11
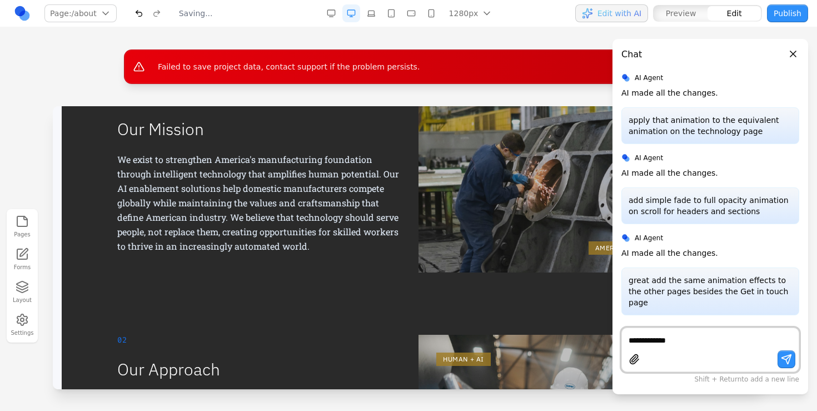
type textarea "**********"
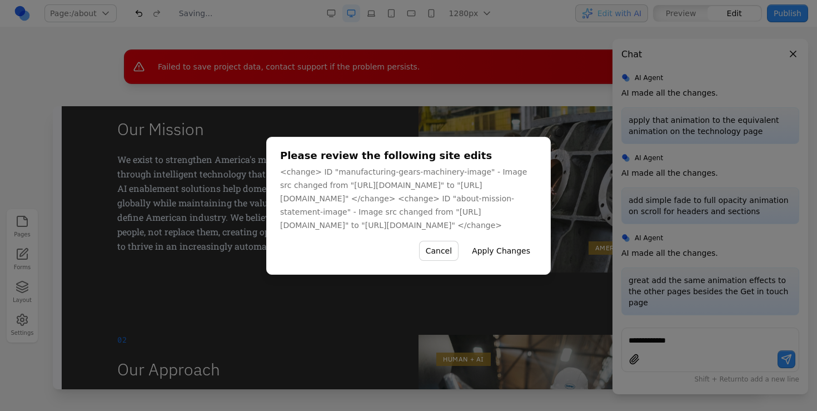
click at [537, 261] on button "Apply Changes" at bounding box center [501, 251] width 72 height 20
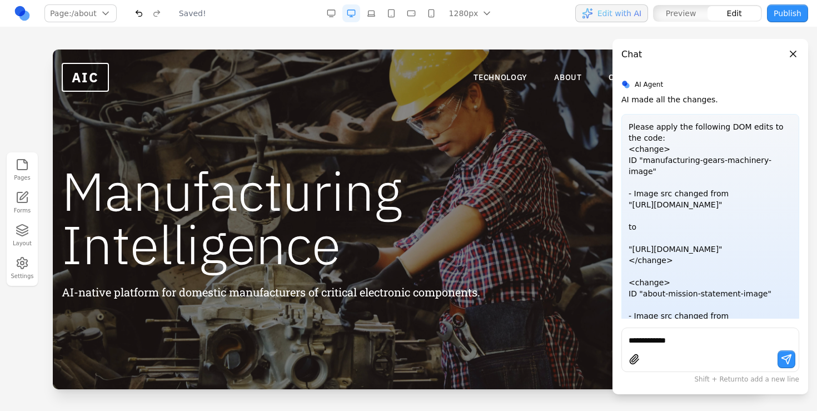
scroll to position [0, 0]
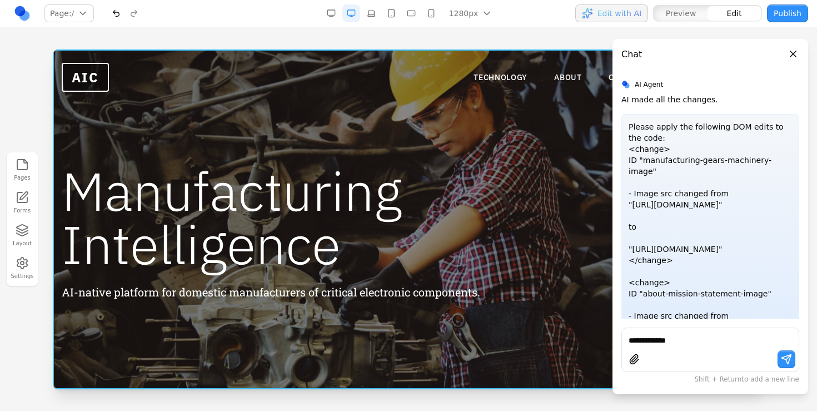
click at [546, 139] on div "Manufacturing Intelligence AI-native platform for domestic manufacturers of cri…" at bounding box center [408, 218] width 711 height 339
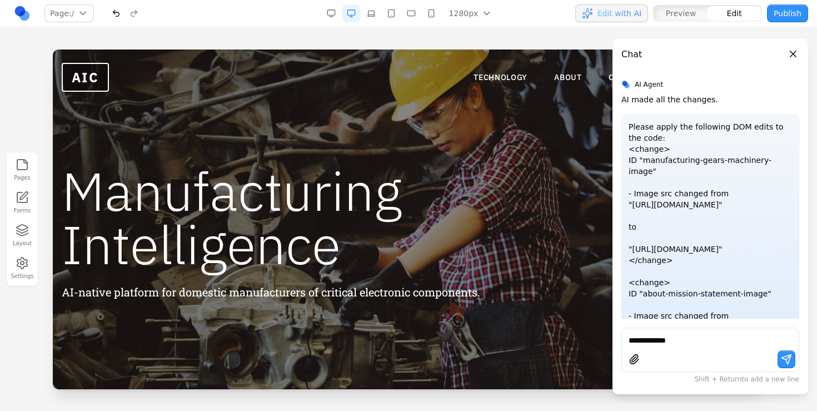
click at [789, 51] on button "Close panel" at bounding box center [793, 54] width 12 height 12
